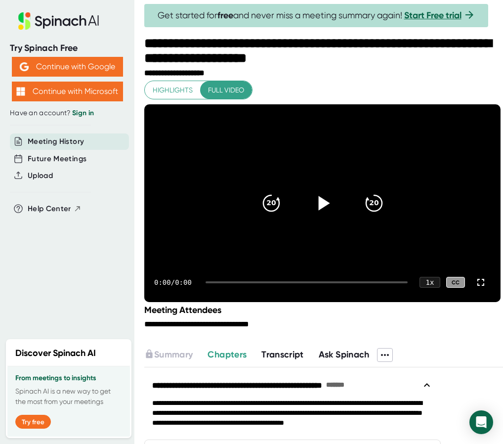
click at [320, 199] on icon at bounding box center [322, 203] width 25 height 25
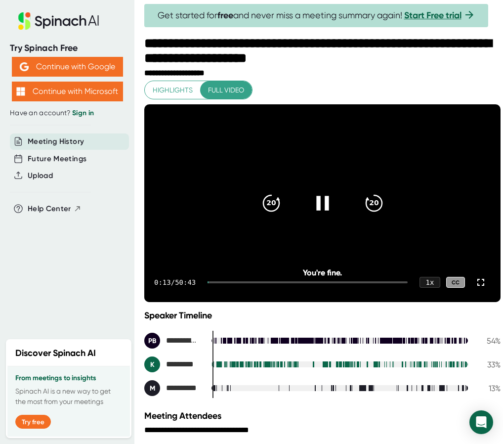
drag, startPoint x: 211, startPoint y: 281, endPoint x: 221, endPoint y: 282, distance: 10.4
click at [221, 282] on div "0:13 / 50:43 1 x CC" at bounding box center [322, 282] width 356 height 40
click at [215, 282] on div at bounding box center [308, 282] width 200 height 2
click at [215, 282] on div at bounding box center [212, 282] width 8 height 2
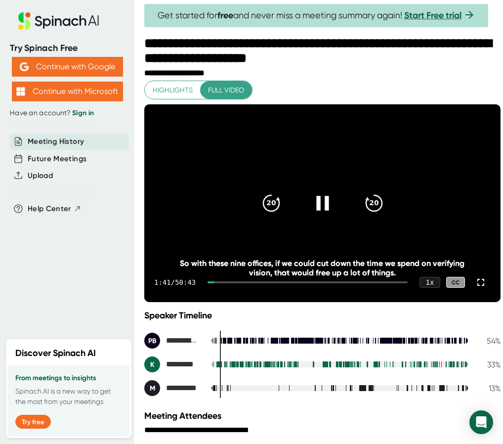
drag, startPoint x: 217, startPoint y: 282, endPoint x: 389, endPoint y: 285, distance: 171.5
click at [389, 285] on div "1:41 / 50:43 1 x CC" at bounding box center [322, 282] width 356 height 40
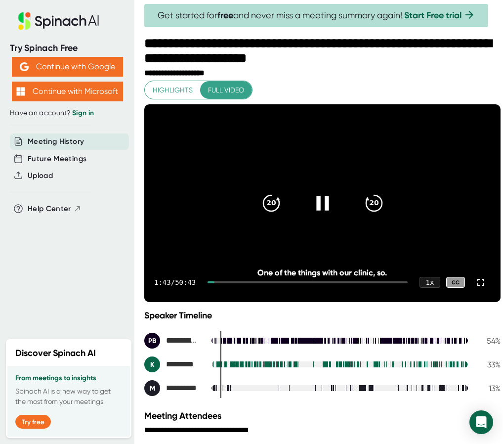
drag, startPoint x: 216, startPoint y: 281, endPoint x: 392, endPoint y: 280, distance: 175.4
click at [392, 280] on div "1:43 / 50:43 1 x CC" at bounding box center [322, 282] width 356 height 40
click at [381, 282] on div at bounding box center [308, 282] width 200 height 2
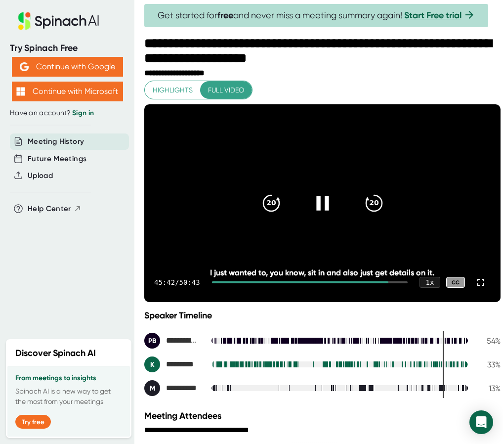
drag, startPoint x: 381, startPoint y: 282, endPoint x: 390, endPoint y: 282, distance: 8.9
click at [390, 282] on div at bounding box center [310, 282] width 196 height 2
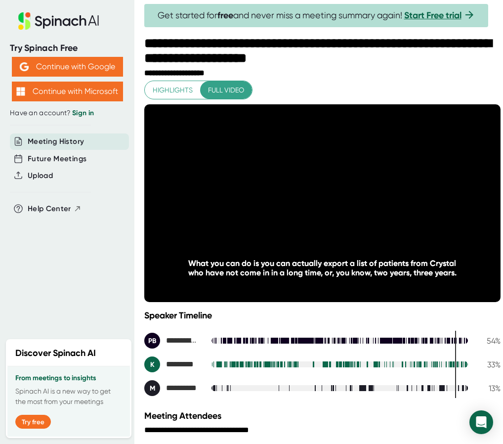
click at [109, 285] on div "Try Spinach Free Continue with Google Continue with Microsoft Have an account? …" at bounding box center [67, 166] width 134 height 333
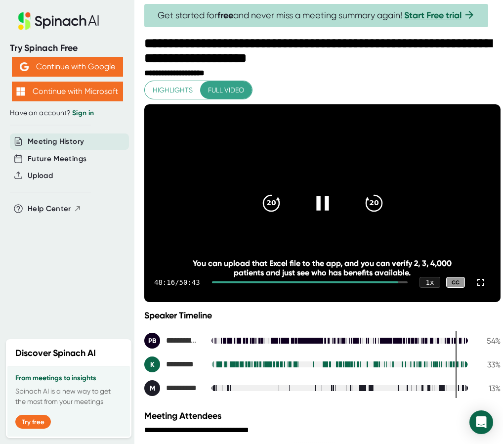
click at [393, 282] on div at bounding box center [310, 282] width 196 height 2
click at [373, 200] on icon "20" at bounding box center [373, 203] width 25 height 25
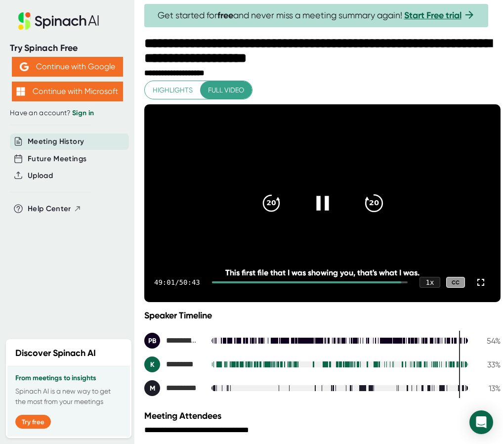
click at [373, 200] on icon "20" at bounding box center [373, 203] width 25 height 25
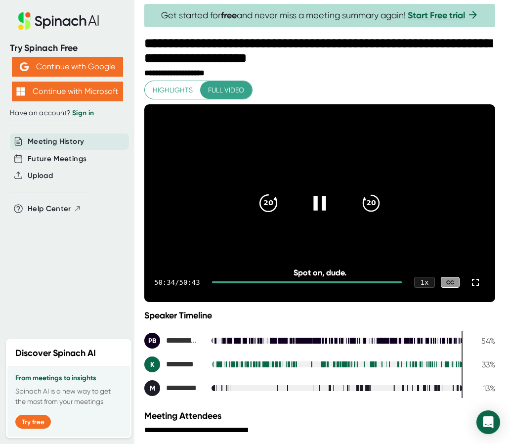
click at [268, 201] on icon "20" at bounding box center [268, 203] width 25 height 25
click at [317, 206] on icon at bounding box center [319, 203] width 12 height 14
click at [327, 204] on icon at bounding box center [321, 203] width 11 height 14
click at [324, 207] on icon at bounding box center [319, 203] width 25 height 25
drag, startPoint x: 114, startPoint y: 270, endPoint x: 145, endPoint y: 269, distance: 31.1
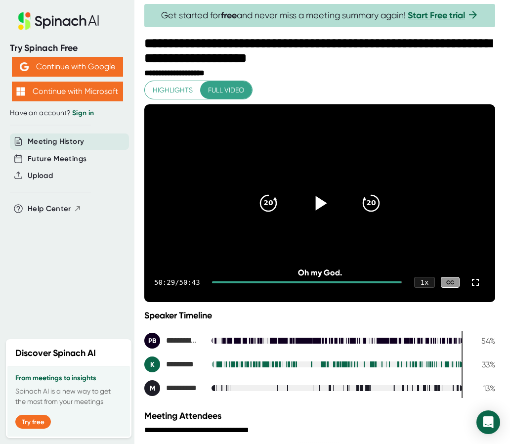
click at [114, 270] on div "Try Spinach Free Continue with Google Continue with Microsoft Have an account? …" at bounding box center [67, 166] width 134 height 333
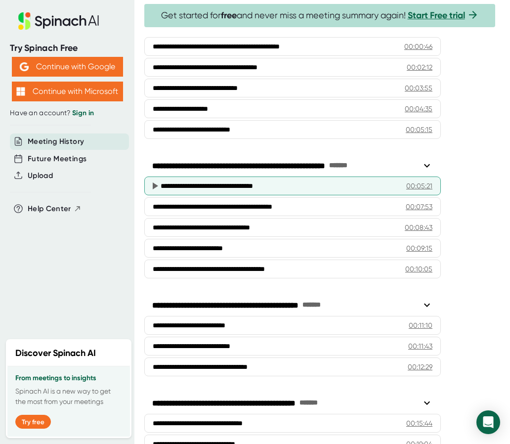
scroll to position [642, 0]
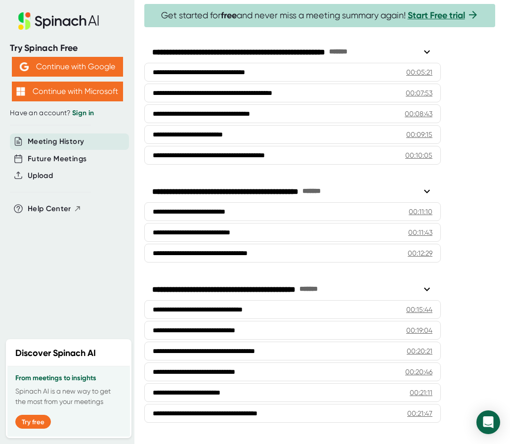
click at [90, 280] on div "Try Spinach Free Continue with Google Continue with Microsoft Have an account? …" at bounding box center [67, 166] width 134 height 333
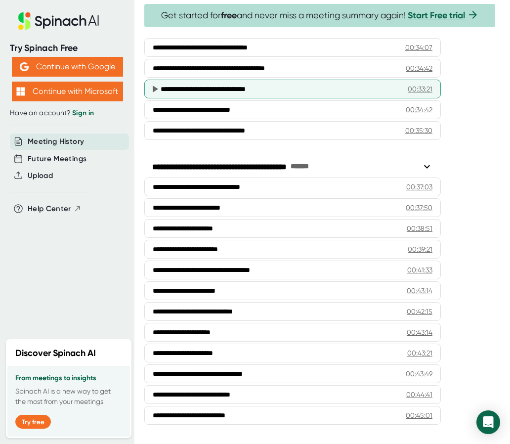
scroll to position [1242, 0]
